Goal: Task Accomplishment & Management: Manage account settings

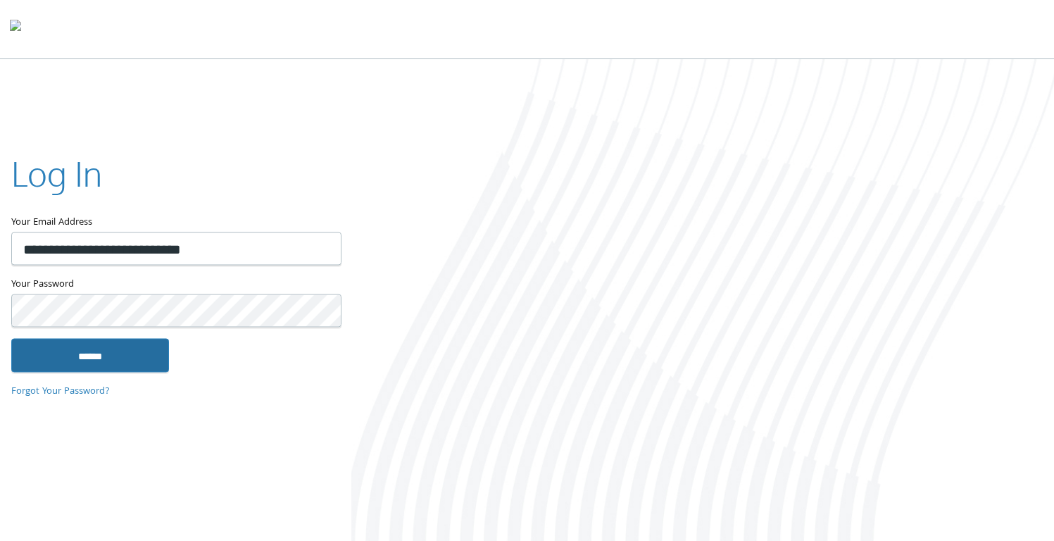
click at [87, 357] on input "******" at bounding box center [90, 356] width 158 height 34
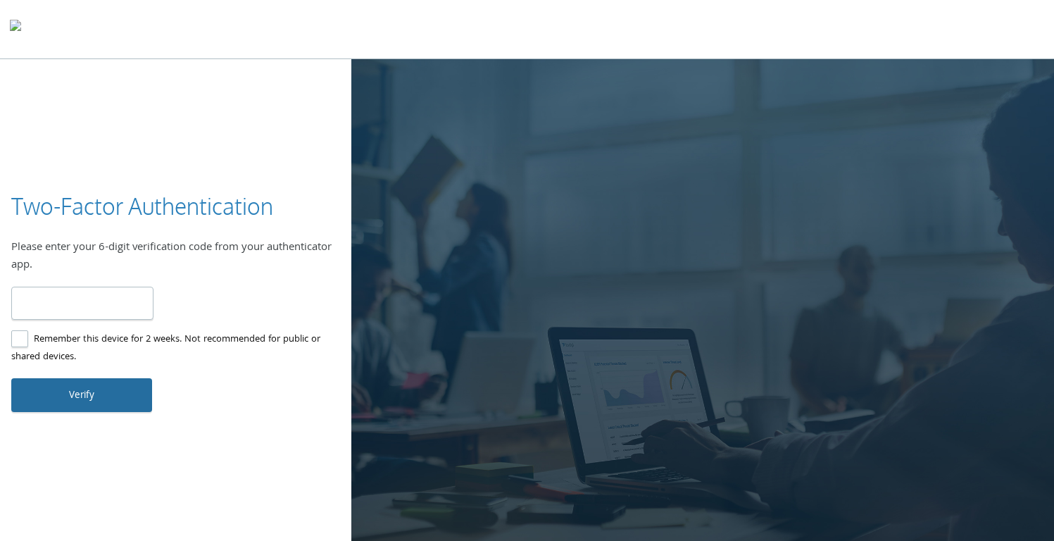
scroll to position [3, 0]
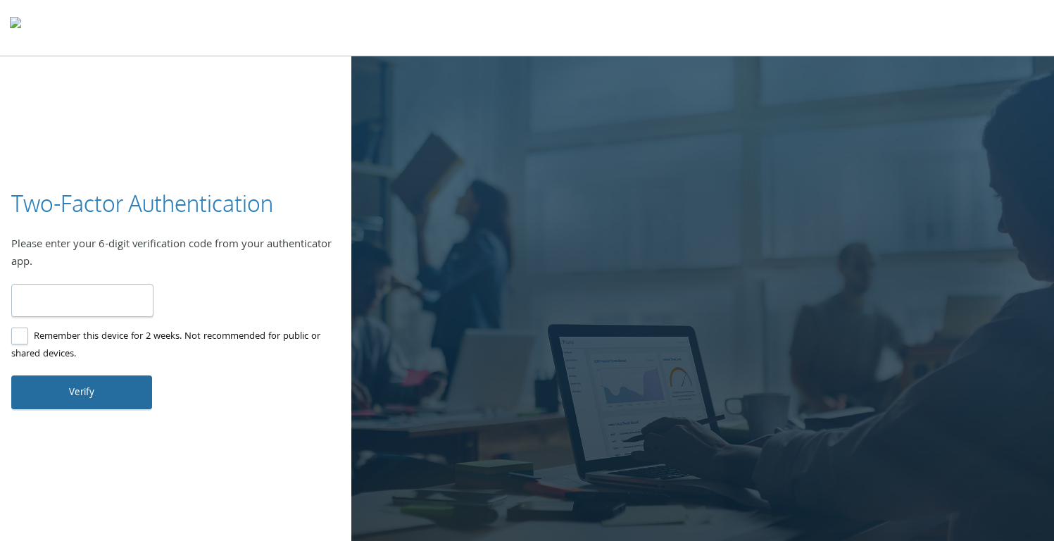
type input "******"
click at [71, 389] on button "Verify" at bounding box center [81, 392] width 141 height 34
